Goal: Navigation & Orientation: Find specific page/section

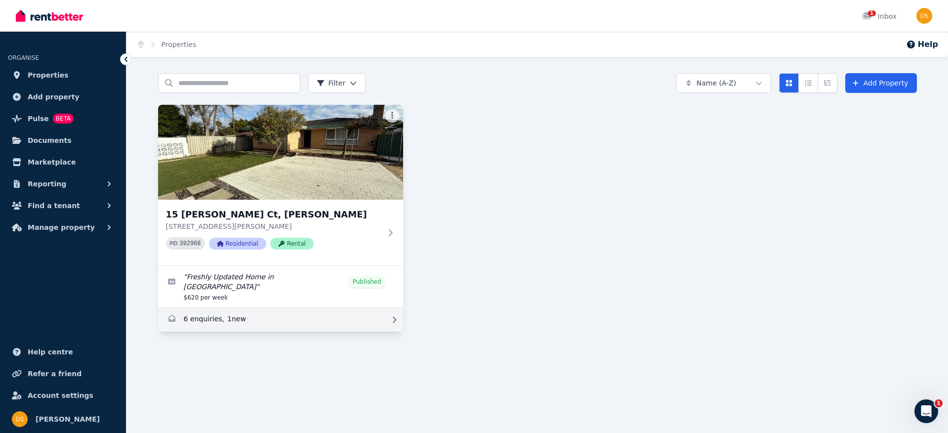
click at [257, 312] on link "Enquiries for 15 Earls Ct, Thornlie" at bounding box center [280, 320] width 245 height 24
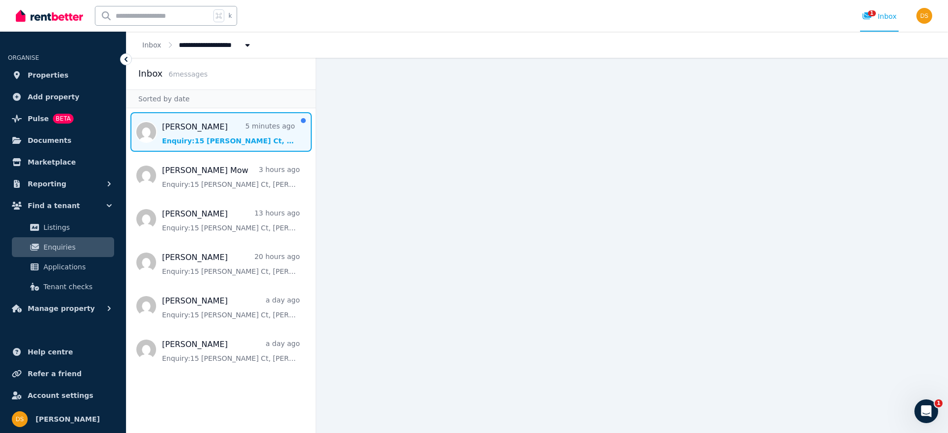
click at [212, 123] on span "Message list" at bounding box center [220, 132] width 189 height 40
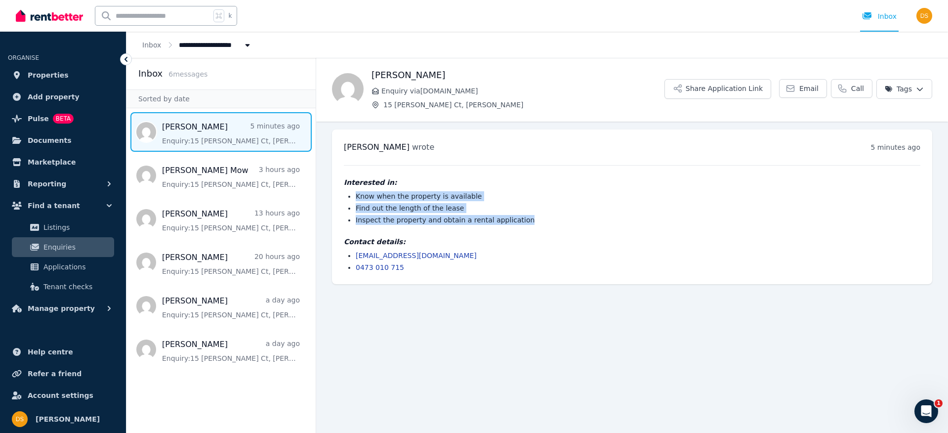
drag, startPoint x: 521, startPoint y: 219, endPoint x: 342, endPoint y: 195, distance: 180.4
click at [342, 195] on div "[PERSON_NAME] wrote 5 minutes ago 1:45 pm [DATE][DATE] Interested in: Know when…" at bounding box center [632, 206] width 600 height 155
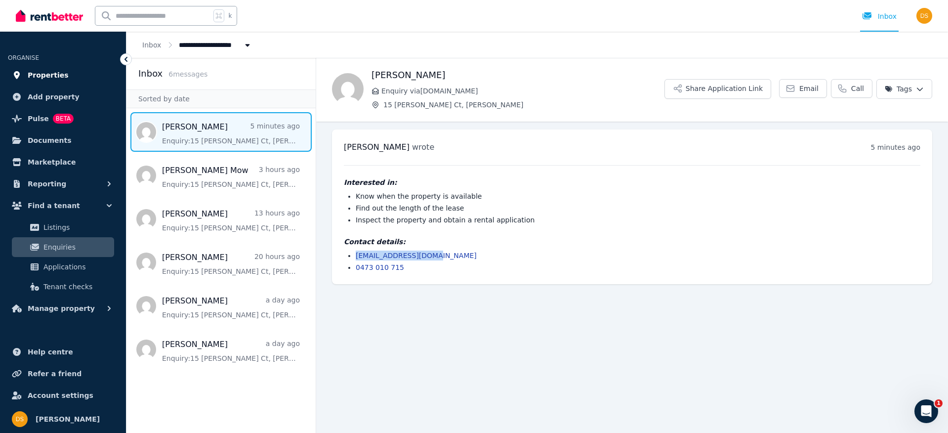
click at [27, 73] on link "Properties" at bounding box center [63, 75] width 110 height 20
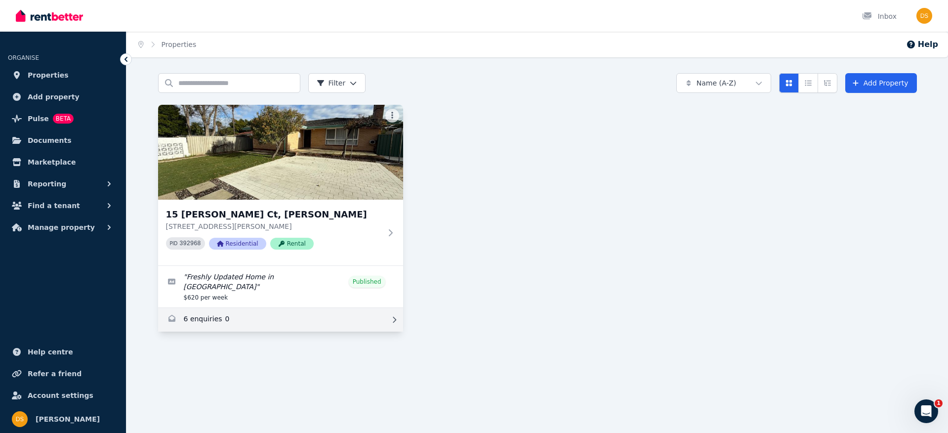
click at [231, 312] on link "Enquiries for 15 Earls Ct, Thornlie" at bounding box center [280, 320] width 245 height 24
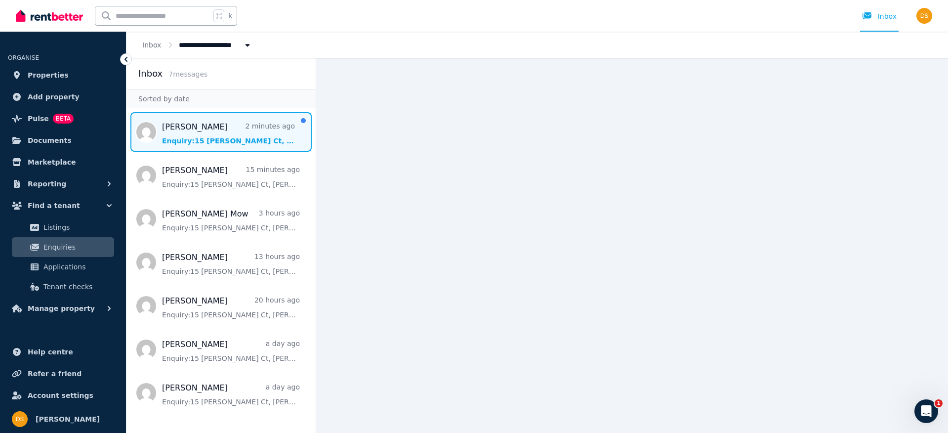
click at [222, 127] on span "Message list" at bounding box center [220, 132] width 189 height 40
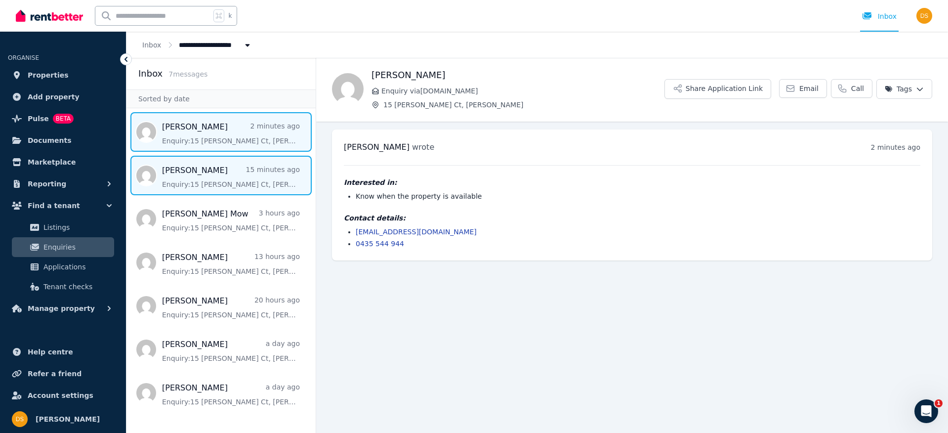
click at [211, 172] on span "Message list" at bounding box center [220, 176] width 189 height 40
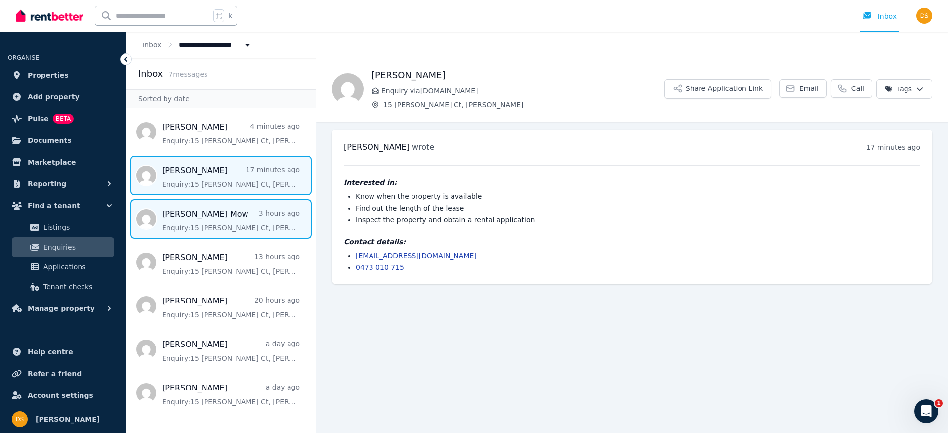
click at [244, 217] on span "Message list" at bounding box center [220, 219] width 189 height 40
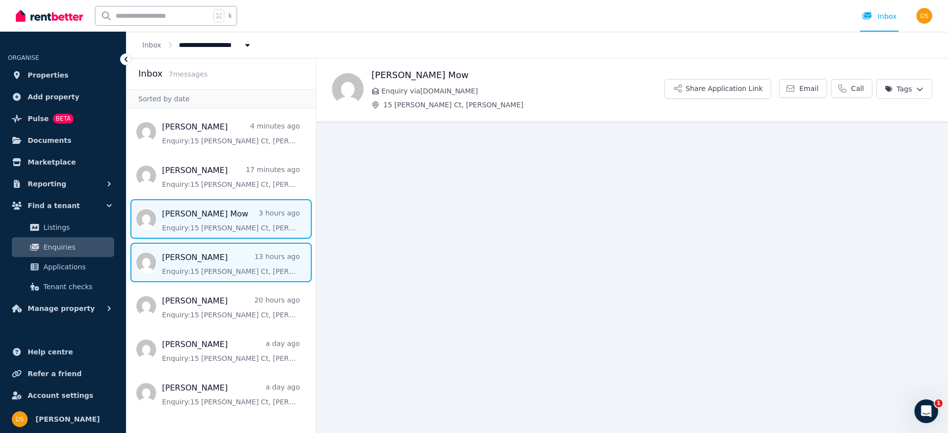
click at [238, 263] on span "Message list" at bounding box center [220, 263] width 189 height 40
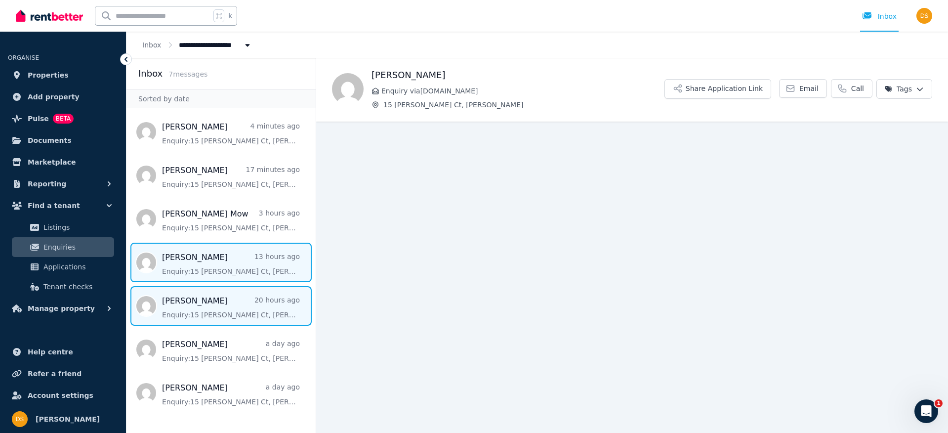
click at [223, 303] on span "Message list" at bounding box center [220, 306] width 189 height 40
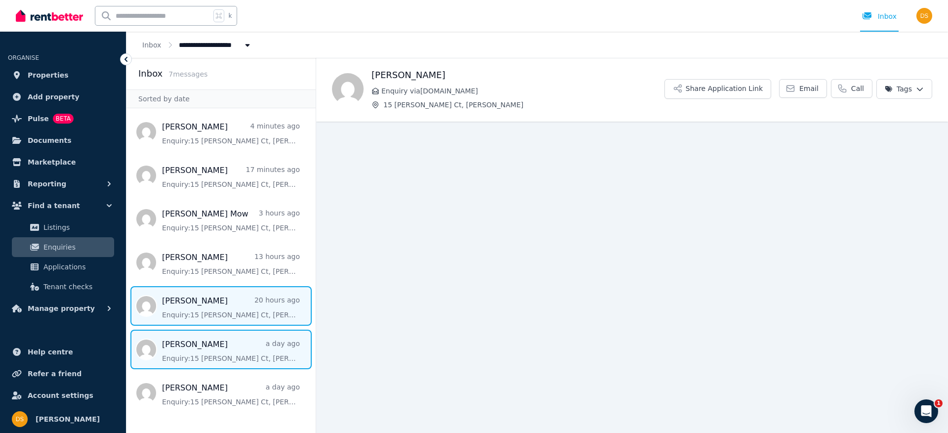
click at [212, 349] on span "Message list" at bounding box center [220, 350] width 189 height 40
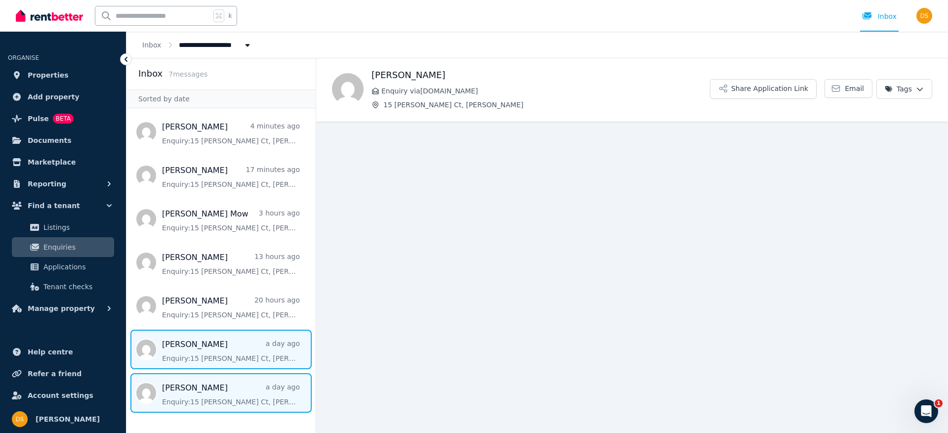
click at [229, 389] on span "Message list" at bounding box center [220, 393] width 189 height 40
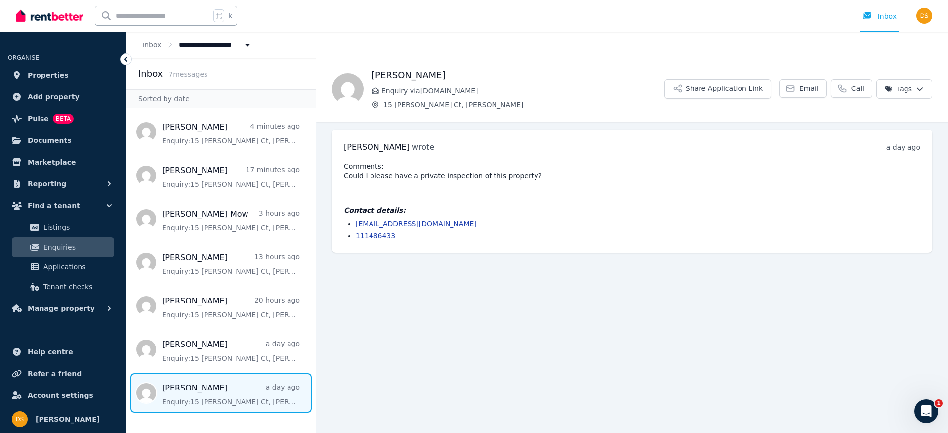
click at [49, 64] on ul "ORGANISE Properties Add property Pulse BETA Documents Marketplace Reporting Fin…" at bounding box center [63, 179] width 126 height 277
click at [45, 73] on span "Properties" at bounding box center [48, 75] width 41 height 12
